Goal: Information Seeking & Learning: Learn about a topic

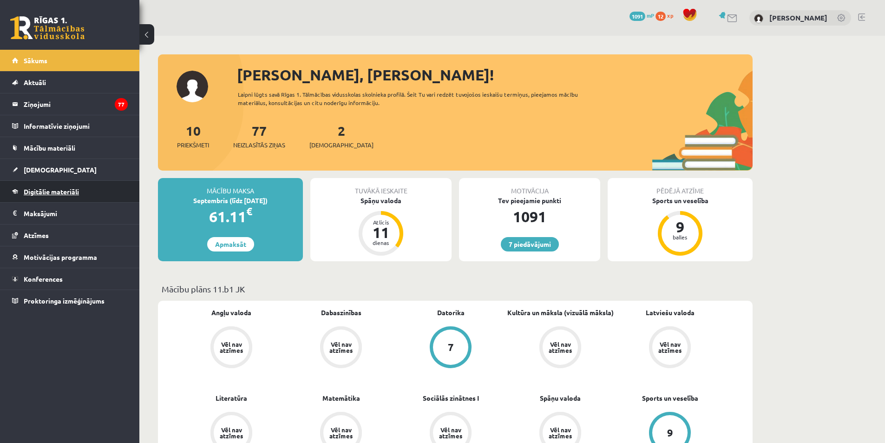
click at [41, 190] on span "Digitālie materiāli" at bounding box center [51, 191] width 55 height 8
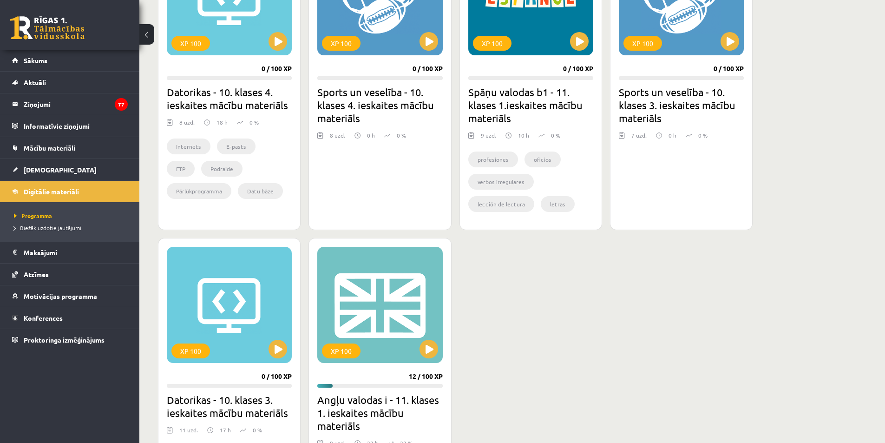
scroll to position [418, 0]
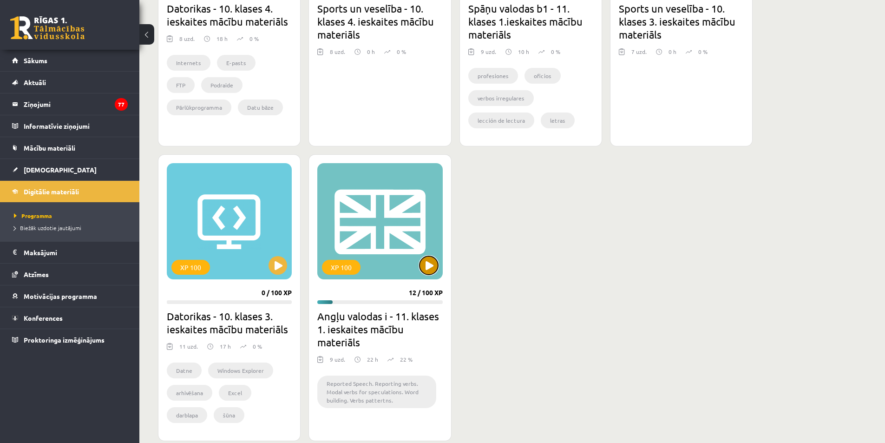
click at [434, 261] on button at bounding box center [429, 265] width 19 height 19
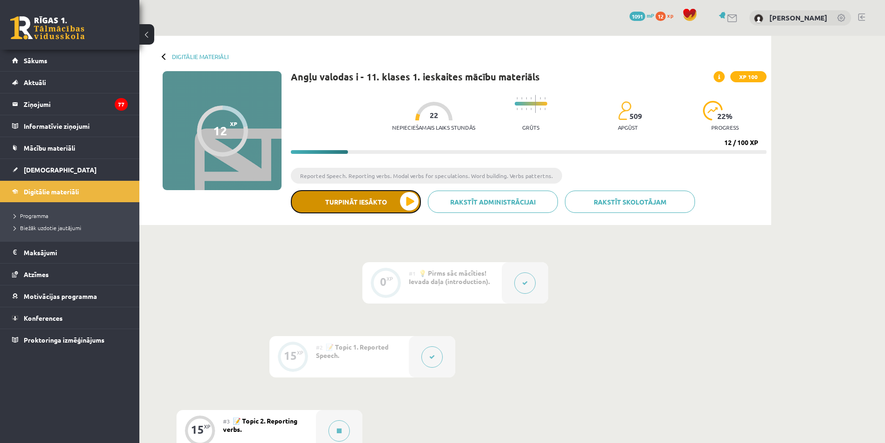
click at [411, 201] on button "Turpināt iesākto" at bounding box center [356, 201] width 130 height 23
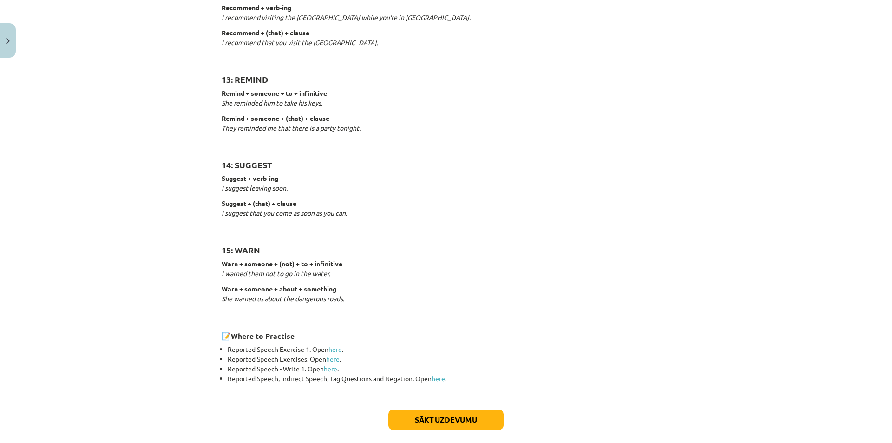
scroll to position [1351, 0]
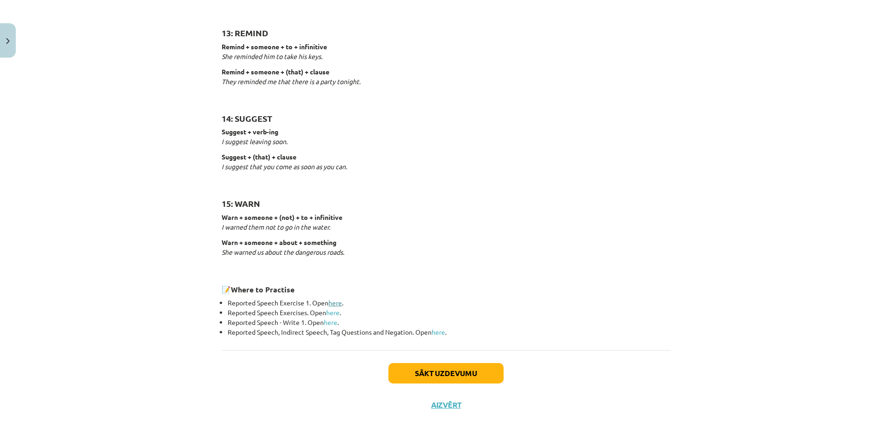
click at [335, 303] on link "here" at bounding box center [335, 302] width 13 height 8
click at [335, 312] on link "here" at bounding box center [332, 312] width 13 height 8
click at [330, 319] on link "here" at bounding box center [330, 322] width 13 height 8
click at [466, 375] on button "Sākt uzdevumu" at bounding box center [446, 373] width 115 height 20
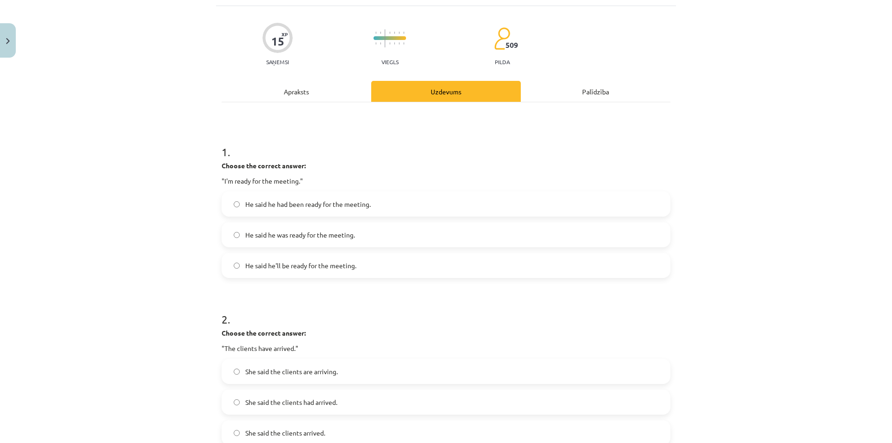
scroll to position [70, 0]
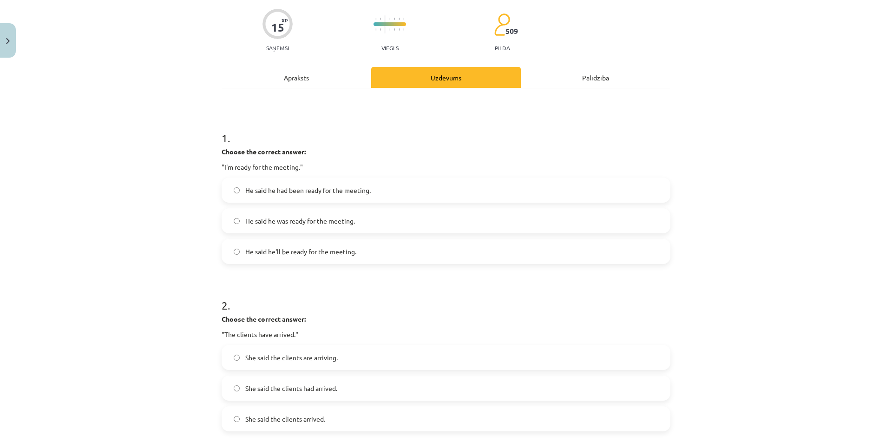
click at [275, 215] on label "He said he was ready for the meeting." at bounding box center [446, 220] width 447 height 23
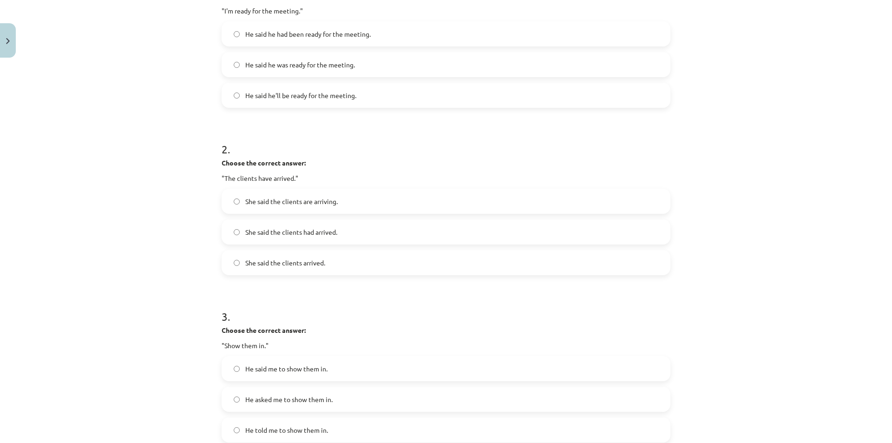
scroll to position [256, 0]
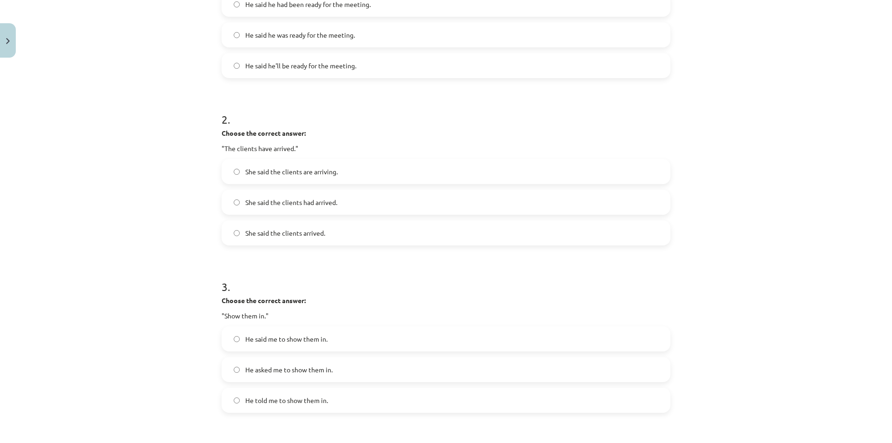
click at [249, 198] on span "She said the clients had arrived." at bounding box center [291, 203] width 92 height 10
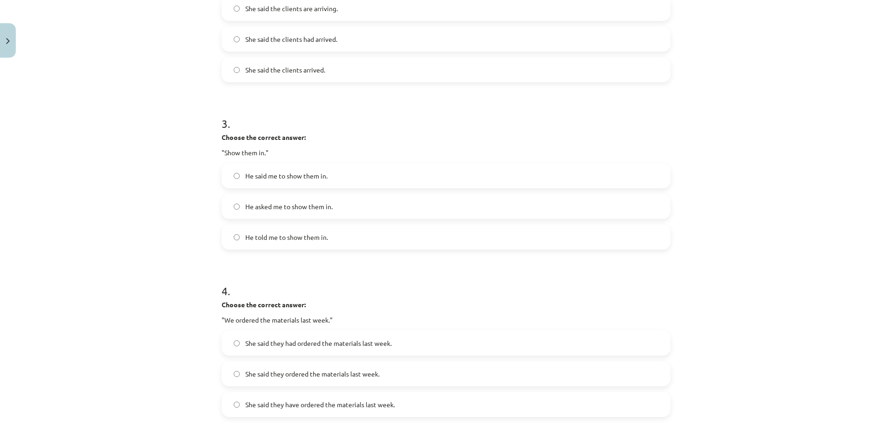
scroll to position [442, 0]
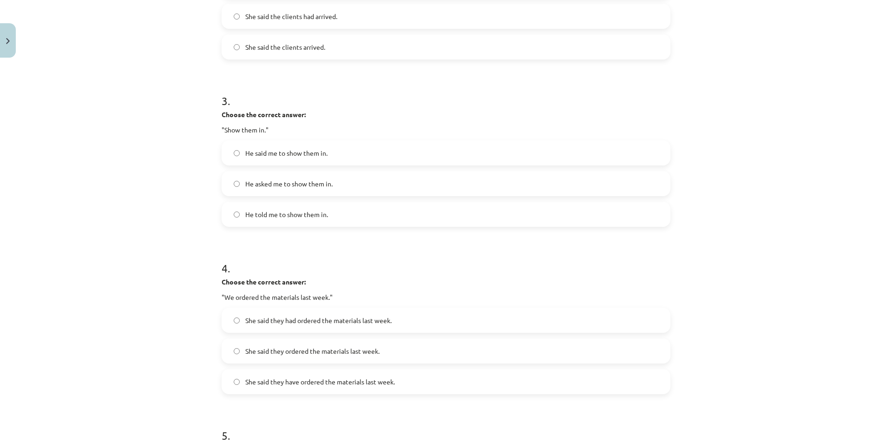
click at [277, 210] on span "He told me to show them in." at bounding box center [286, 215] width 83 height 10
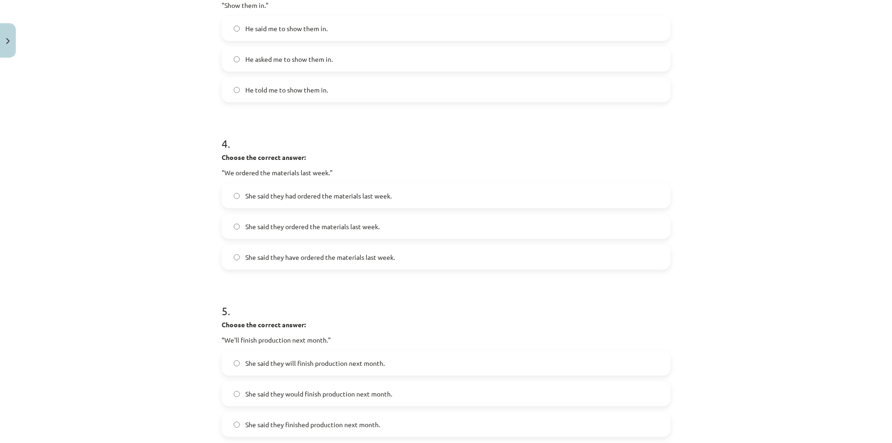
scroll to position [581, 0]
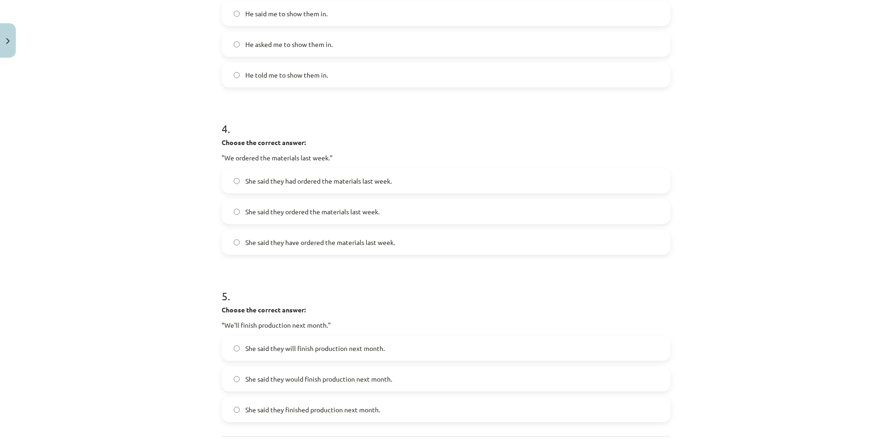
click at [264, 183] on span "She said they had ordered the materials last week." at bounding box center [318, 181] width 146 height 10
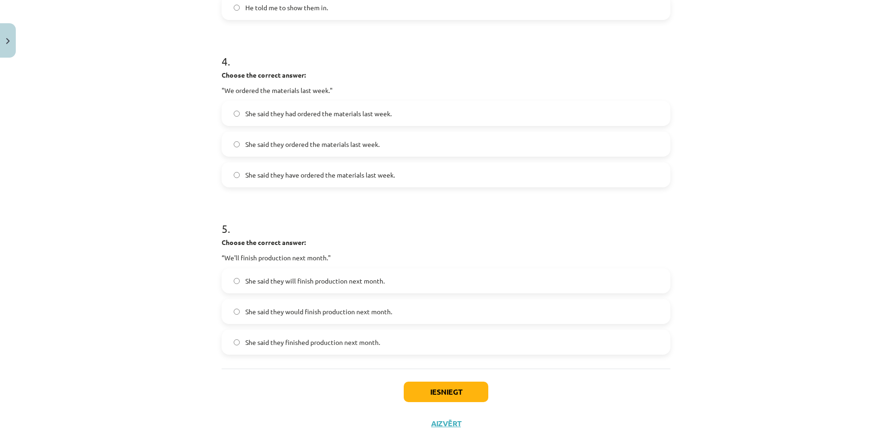
scroll to position [668, 0]
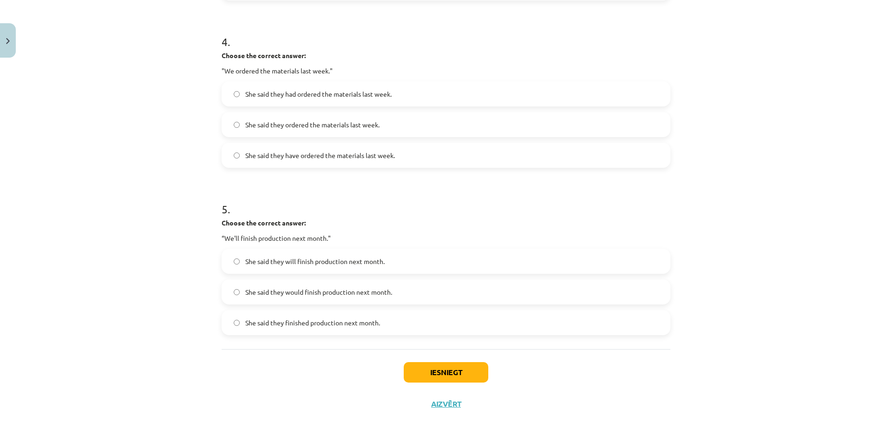
click at [273, 292] on span "She said they would finish production next month." at bounding box center [318, 292] width 147 height 10
click at [457, 374] on button "Iesniegt" at bounding box center [446, 372] width 85 height 20
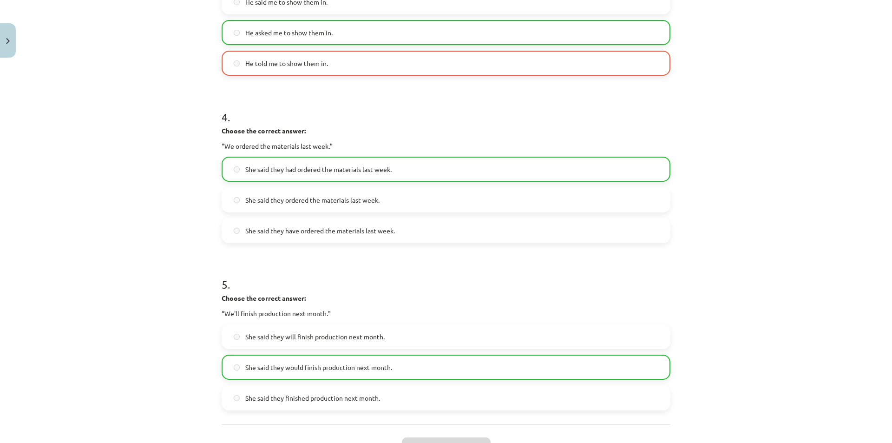
scroll to position [698, 0]
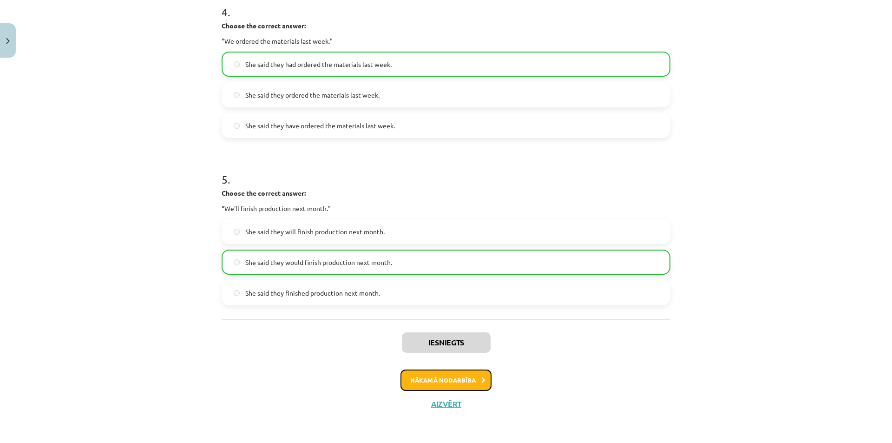
click at [426, 375] on button "Nākamā nodarbība" at bounding box center [446, 380] width 91 height 21
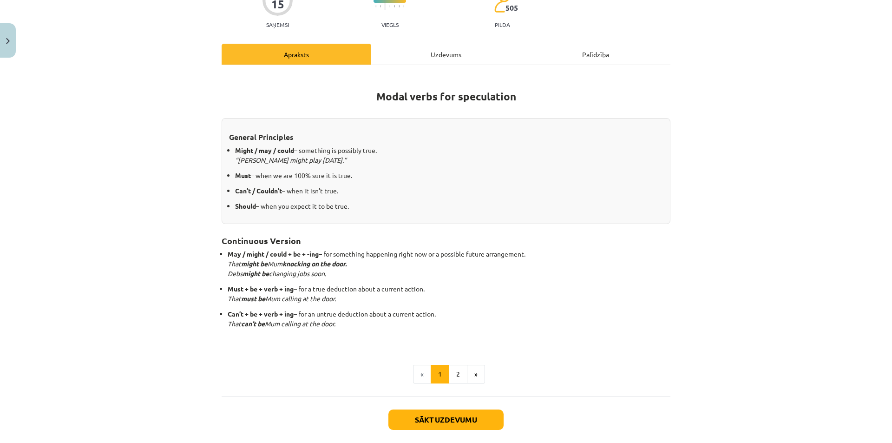
scroll to position [139, 0]
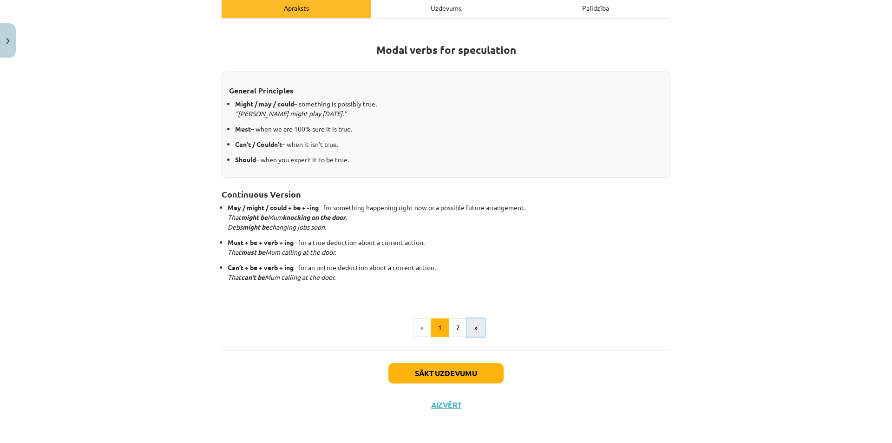
click at [474, 325] on button "»" at bounding box center [476, 327] width 18 height 19
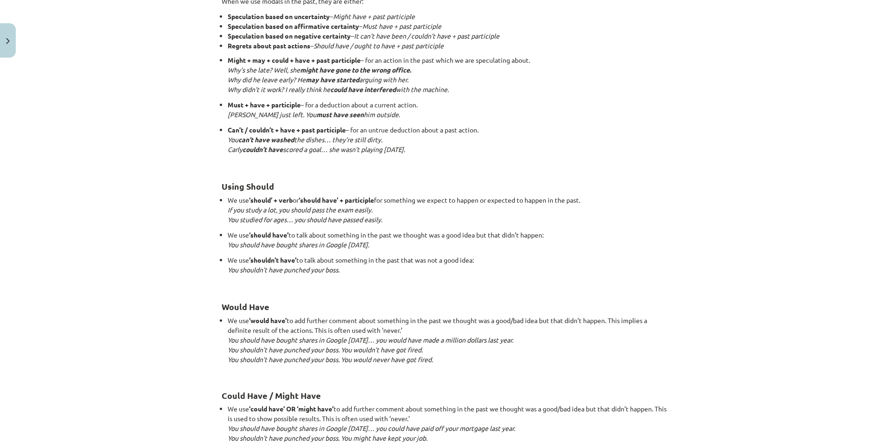
scroll to position [807, 0]
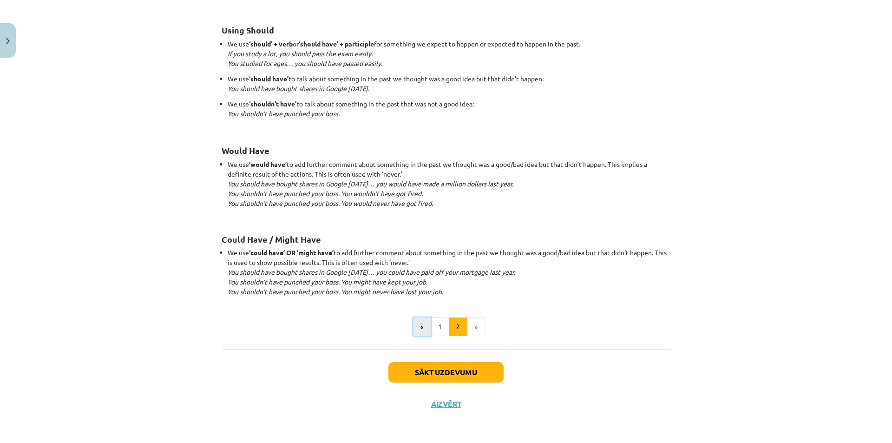
click at [413, 324] on button "«" at bounding box center [422, 326] width 18 height 19
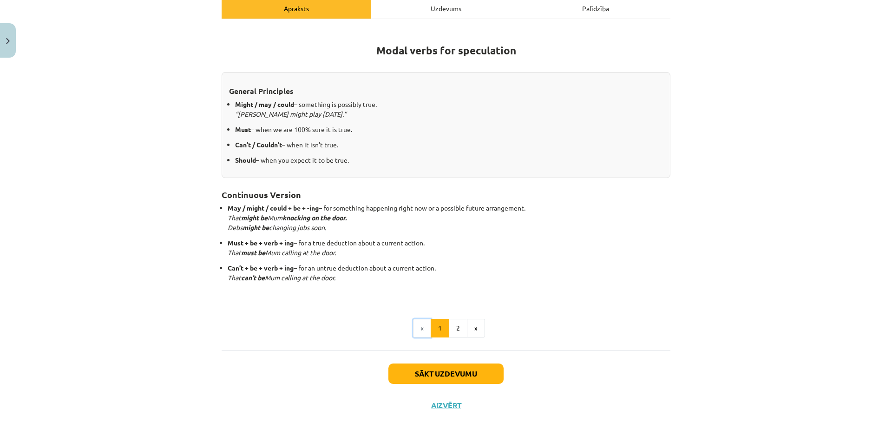
scroll to position [139, 0]
